Goal: Transaction & Acquisition: Obtain resource

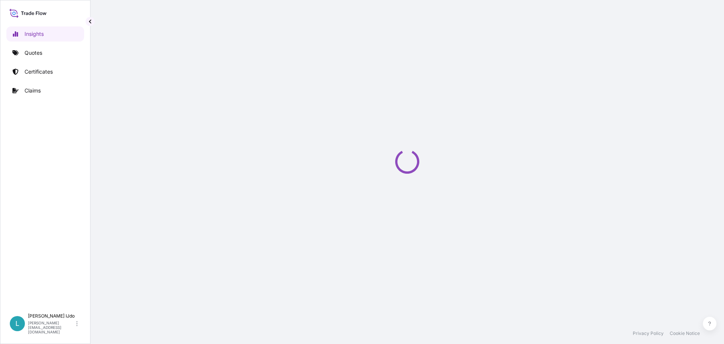
select select "2025"
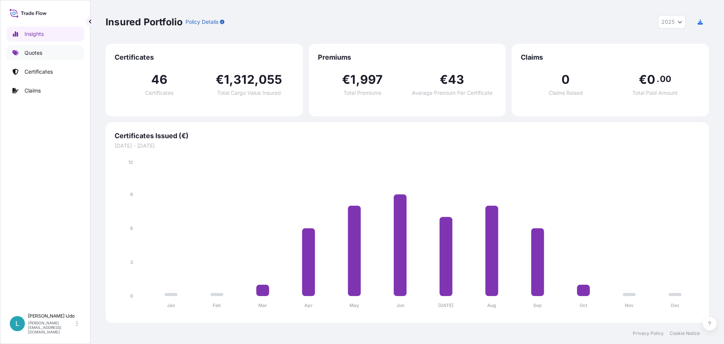
click at [41, 55] on p "Quotes" at bounding box center [34, 53] width 18 height 8
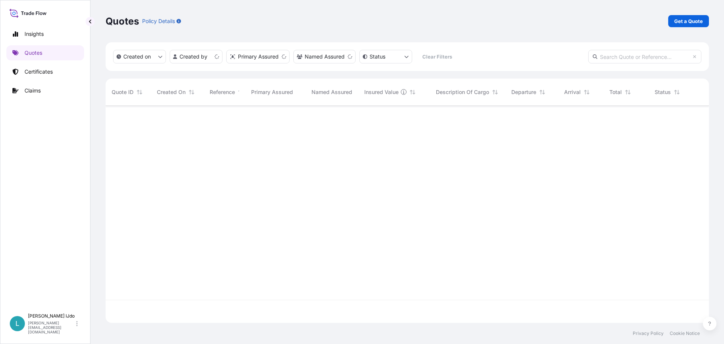
scroll to position [215, 598]
click at [689, 23] on p "Get a Quote" at bounding box center [688, 21] width 29 height 8
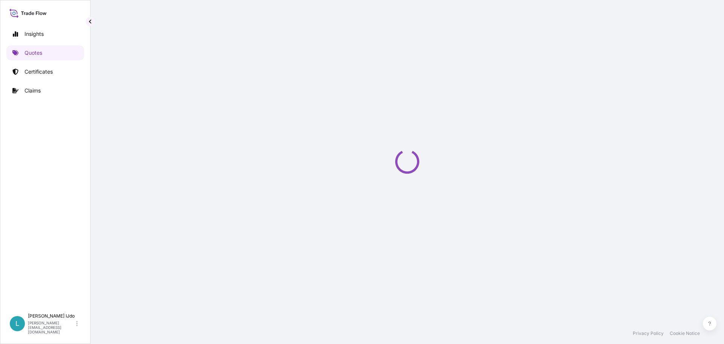
select select "Sea"
select select "21"
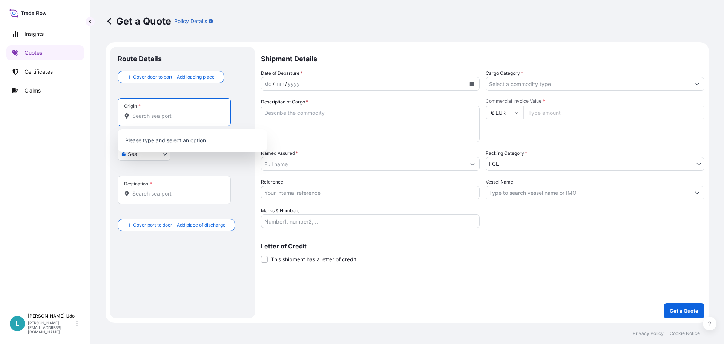
click at [160, 114] on input "Origin *" at bounding box center [176, 116] width 89 height 8
type input "c"
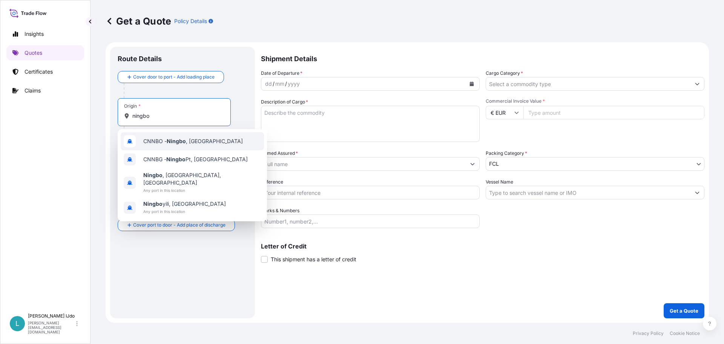
click at [155, 140] on span "CNNBO - Ningbo , [GEOGRAPHIC_DATA]" at bounding box center [193, 141] width 100 height 8
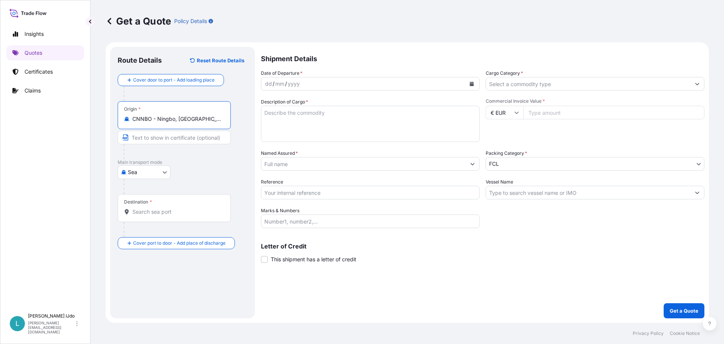
type input "CNNBO - Ningbo, [GEOGRAPHIC_DATA]"
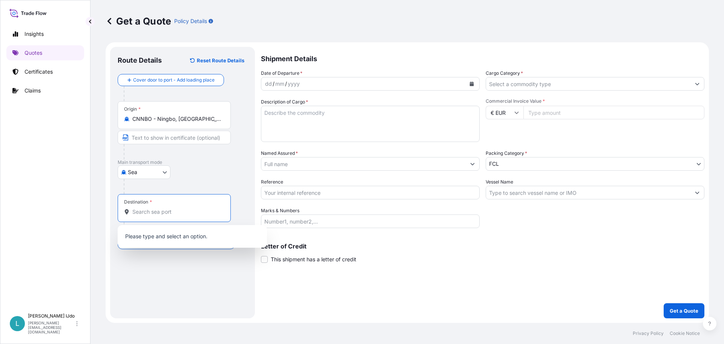
click at [143, 210] on input "Destination *" at bounding box center [176, 212] width 89 height 8
type input "nlrtm"
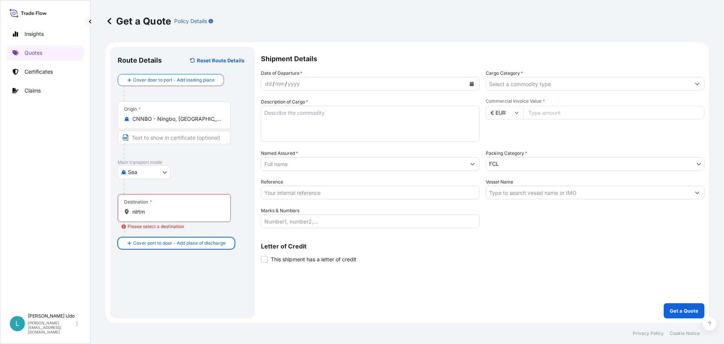
click at [147, 214] on input "nlrtm" at bounding box center [176, 212] width 89 height 8
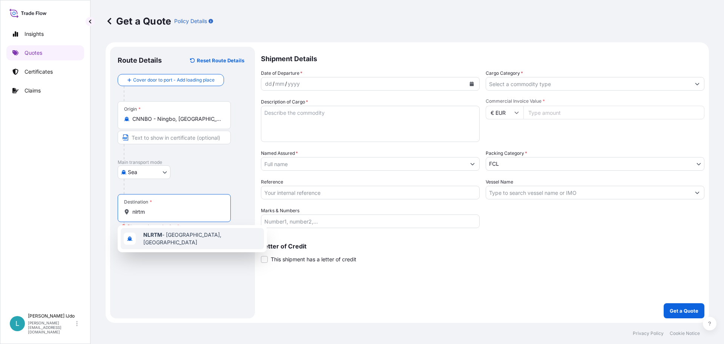
click at [149, 230] on div "NLRTM - [GEOGRAPHIC_DATA], [GEOGRAPHIC_DATA]" at bounding box center [192, 238] width 143 height 21
type input "NLRTM - [GEOGRAPHIC_DATA], [GEOGRAPHIC_DATA]"
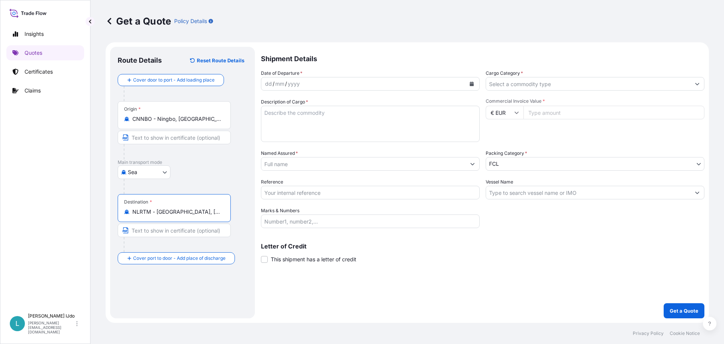
click at [293, 82] on div "yyyy" at bounding box center [294, 83] width 14 height 9
click at [474, 81] on button "Calendar" at bounding box center [472, 84] width 12 height 12
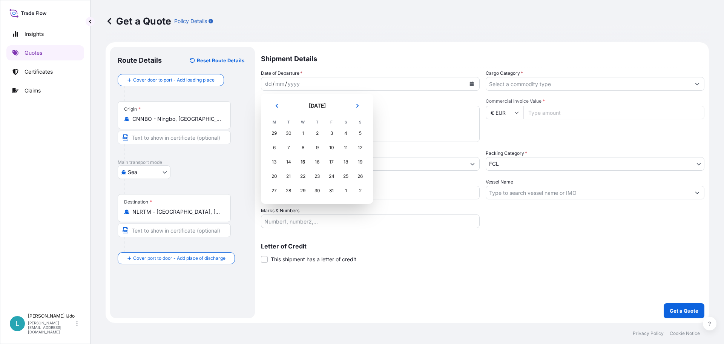
click at [287, 130] on div "30" at bounding box center [289, 133] width 14 height 14
click at [288, 134] on div "30" at bounding box center [289, 133] width 14 height 14
click at [275, 104] on icon "Previous" at bounding box center [277, 105] width 5 height 5
click at [288, 191] on div "30" at bounding box center [289, 191] width 14 height 14
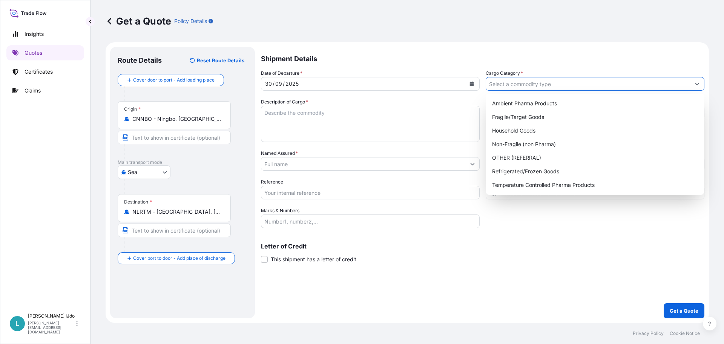
click at [510, 79] on input "Cargo Category *" at bounding box center [588, 84] width 204 height 14
click at [535, 144] on div "Non-Fragile (non Pharma)" at bounding box center [595, 144] width 212 height 14
type input "Non-Fragile (non Pharma)"
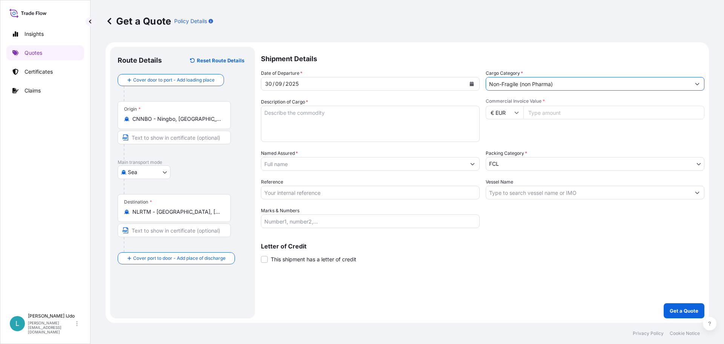
click at [313, 118] on textarea "Description of Cargo *" at bounding box center [370, 124] width 219 height 36
click at [331, 122] on textarea "Description of Cargo *" at bounding box center [370, 124] width 219 height 36
paste textarea "SUSPENSION PARTS"
type textarea "SUSPENSION PARTS"
click at [510, 107] on input "€ EUR" at bounding box center [505, 113] width 38 height 14
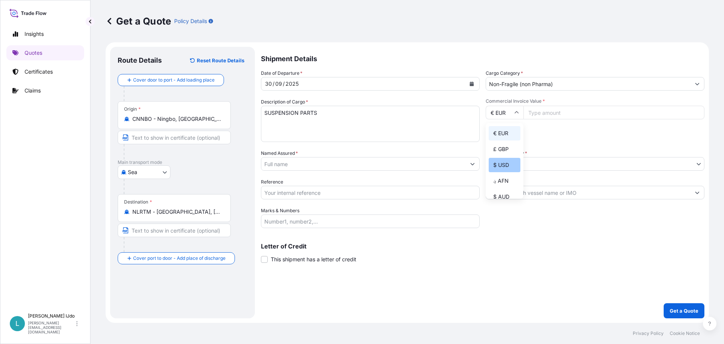
click at [508, 161] on div "$ USD" at bounding box center [505, 165] width 32 height 14
type input "$ USD"
click at [548, 113] on input "Commercial Invoice Value *" at bounding box center [614, 113] width 181 height 14
type input "8453.60"
click at [322, 112] on textarea "SUSPENSION PARTS" at bounding box center [370, 124] width 219 height 36
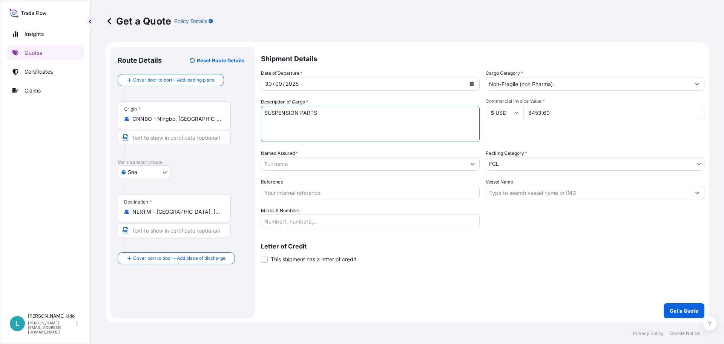
click at [319, 158] on input "Named Assured *" at bounding box center [363, 164] width 204 height 14
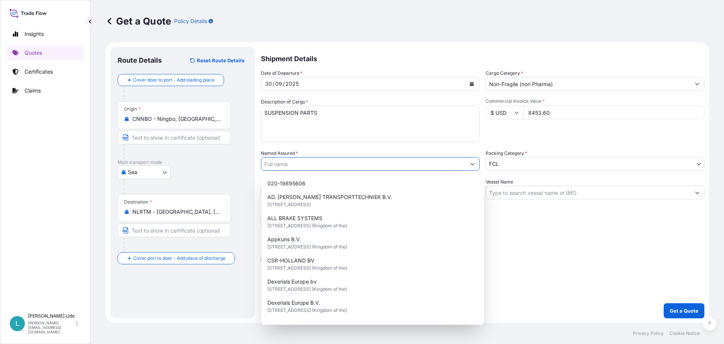
click at [323, 166] on input "Named Assured *" at bounding box center [363, 164] width 204 height 14
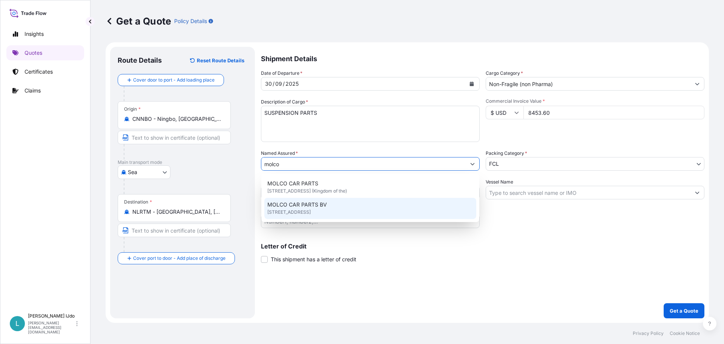
click at [305, 206] on span "MOLCO CAR PARTS BV" at bounding box center [297, 205] width 60 height 8
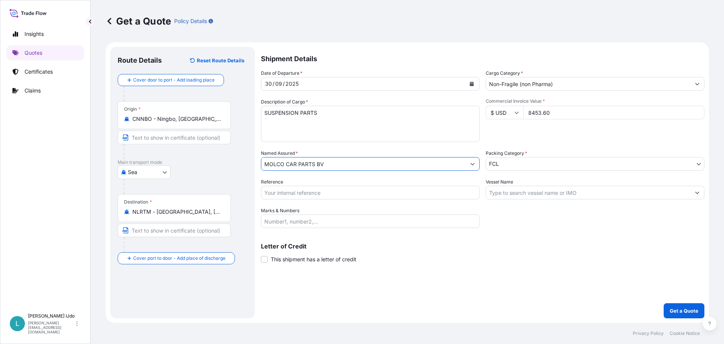
type input "MOLCO CAR PARTS BV"
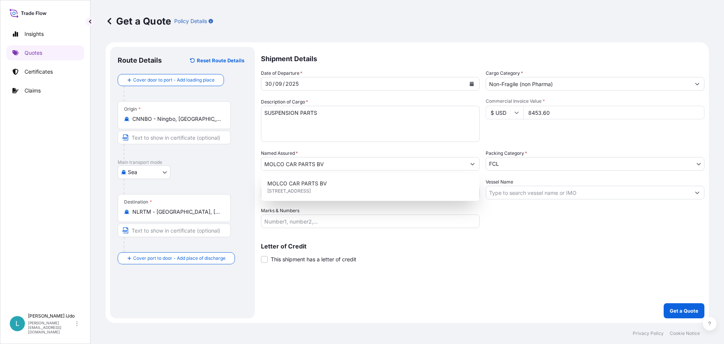
click at [501, 111] on input "$ USD" at bounding box center [505, 113] width 38 height 14
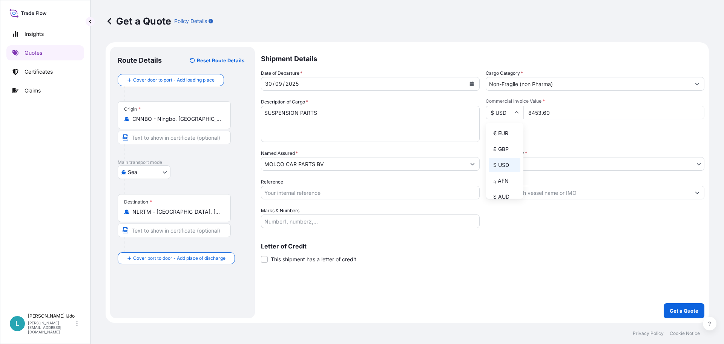
click at [501, 111] on input "$ USD" at bounding box center [505, 113] width 38 height 14
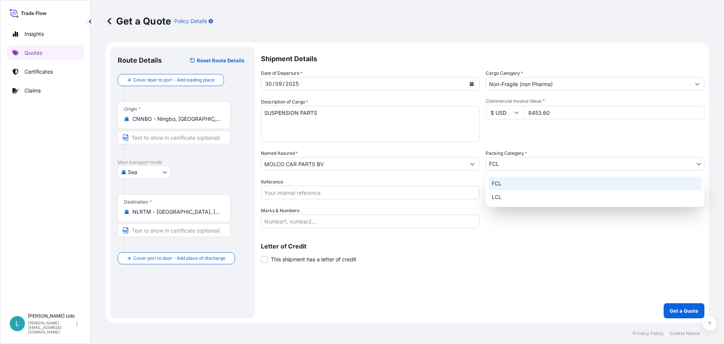
click at [510, 160] on body "1 option available. 1 option available. Insights Quotes Certificates Claims L […" at bounding box center [362, 172] width 724 height 344
click at [504, 193] on div "LCL" at bounding box center [595, 197] width 213 height 14
select select "22"
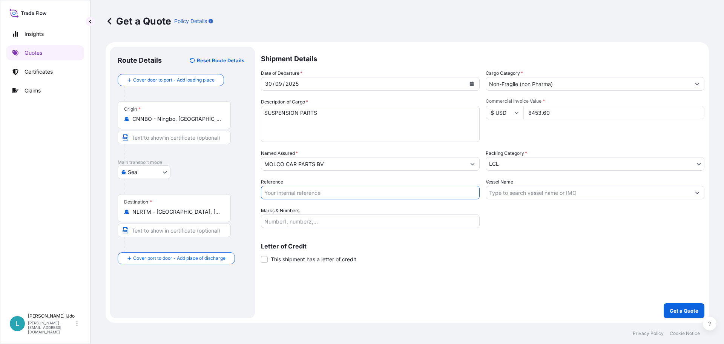
click at [294, 192] on input "Reference" at bounding box center [370, 193] width 219 height 14
click at [284, 190] on input "Reference" at bounding box center [370, 193] width 219 height 14
paste input "NGB0105534"
type input "NGB0105534"
click at [527, 190] on input "Vessel Name" at bounding box center [588, 193] width 204 height 14
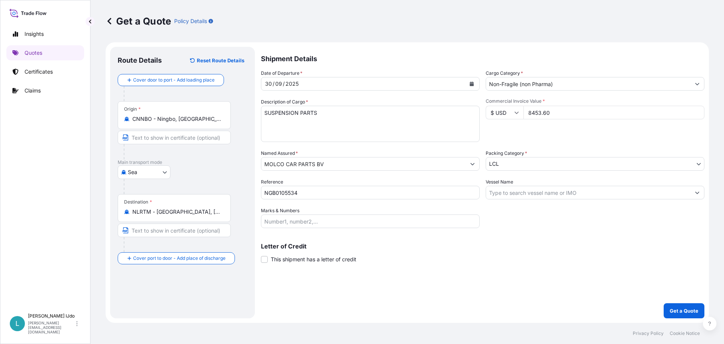
click at [519, 192] on input "Vessel Name" at bounding box center [588, 193] width 204 height 14
paste input "CMA CGM SAINT GERMAIN"
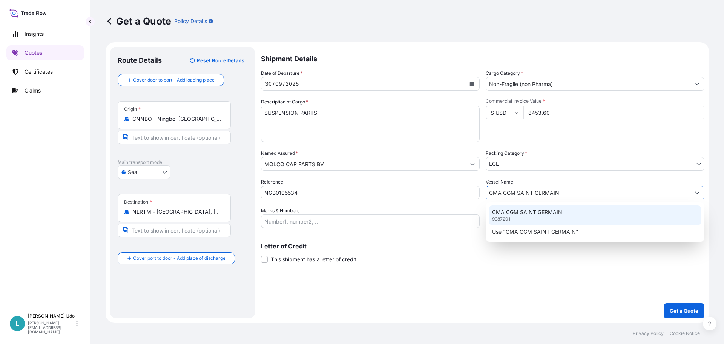
click at [517, 218] on div "CMA CGM SAINT GERMAIN 9987201" at bounding box center [595, 215] width 212 height 20
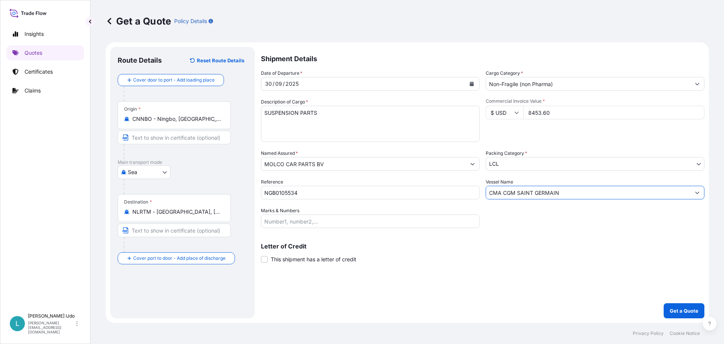
type input "CMA CGM SAINT GERMAIN"
drag, startPoint x: 313, startPoint y: 222, endPoint x: 342, endPoint y: 217, distance: 29.1
click at [313, 222] on input "Marks & Numbers" at bounding box center [370, 221] width 219 height 14
click at [361, 217] on input "Marks & Numbers" at bounding box center [370, 221] width 219 height 14
paste input "ORI278754"
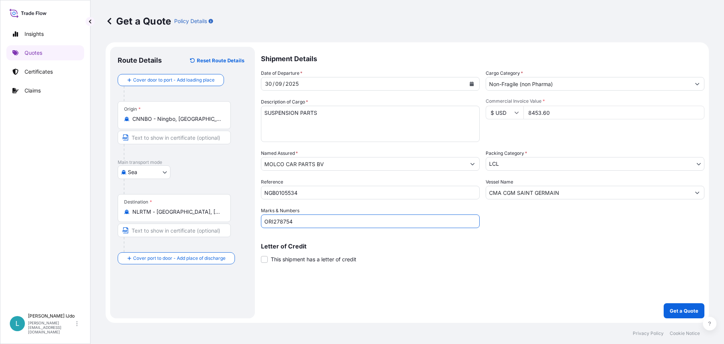
type input "ORI278754"
click at [411, 253] on div "Letter of Credit This shipment has a letter of credit Letter of credit * Letter…" at bounding box center [483, 253] width 444 height 20
click at [686, 304] on button "Get a Quote" at bounding box center [684, 310] width 41 height 15
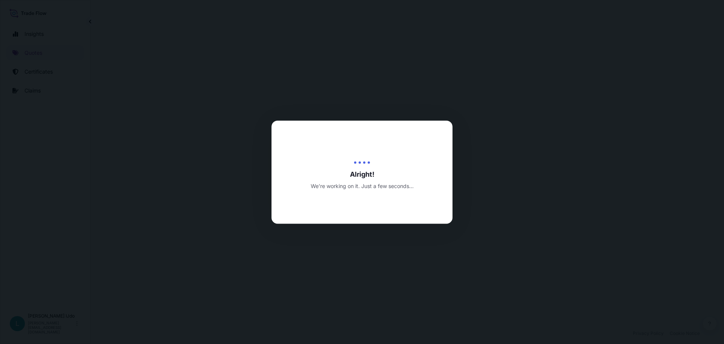
select select "Sea"
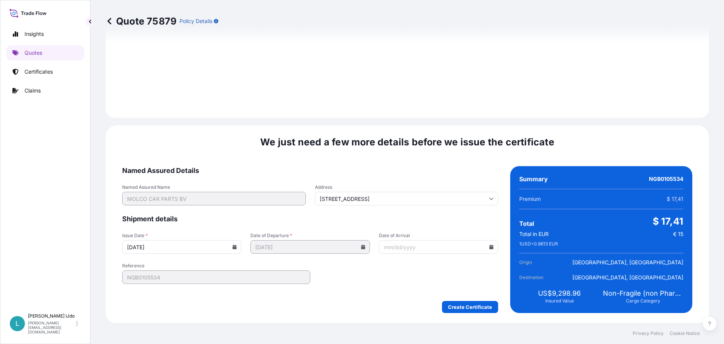
scroll to position [808, 0]
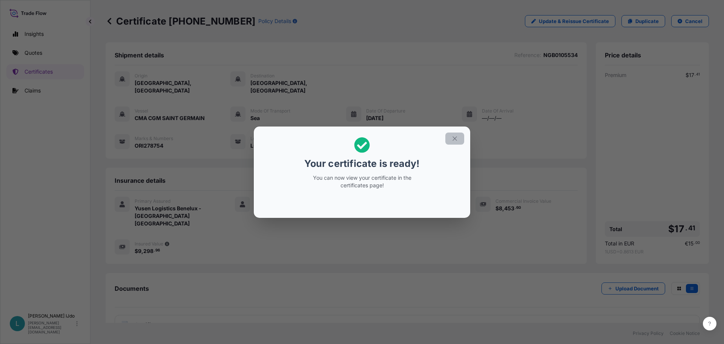
click at [457, 138] on icon "button" at bounding box center [455, 138] width 7 height 7
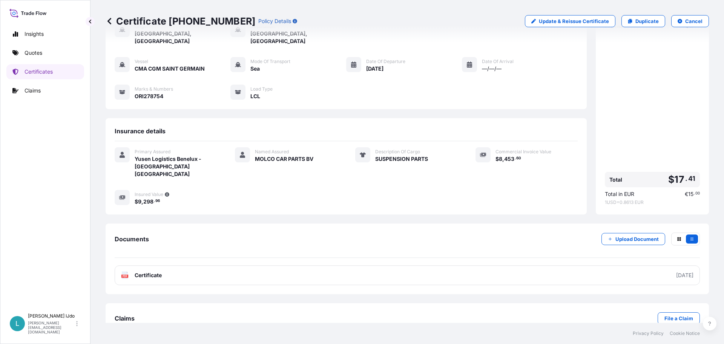
scroll to position [53, 0]
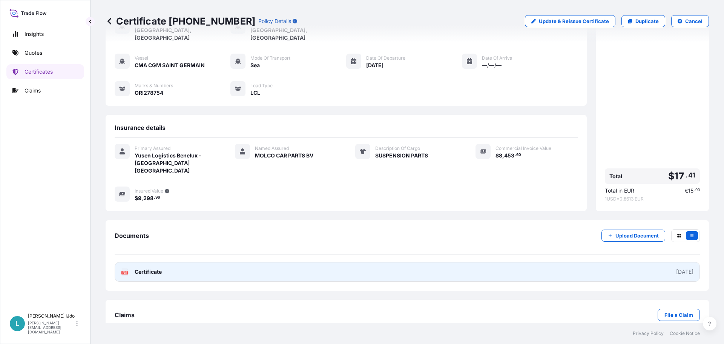
click at [676, 268] on div "[DATE]" at bounding box center [684, 272] width 17 height 8
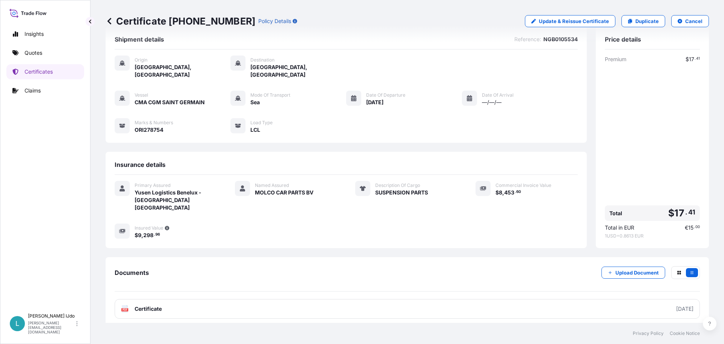
scroll to position [0, 0]
